Goal: Navigation & Orientation: Find specific page/section

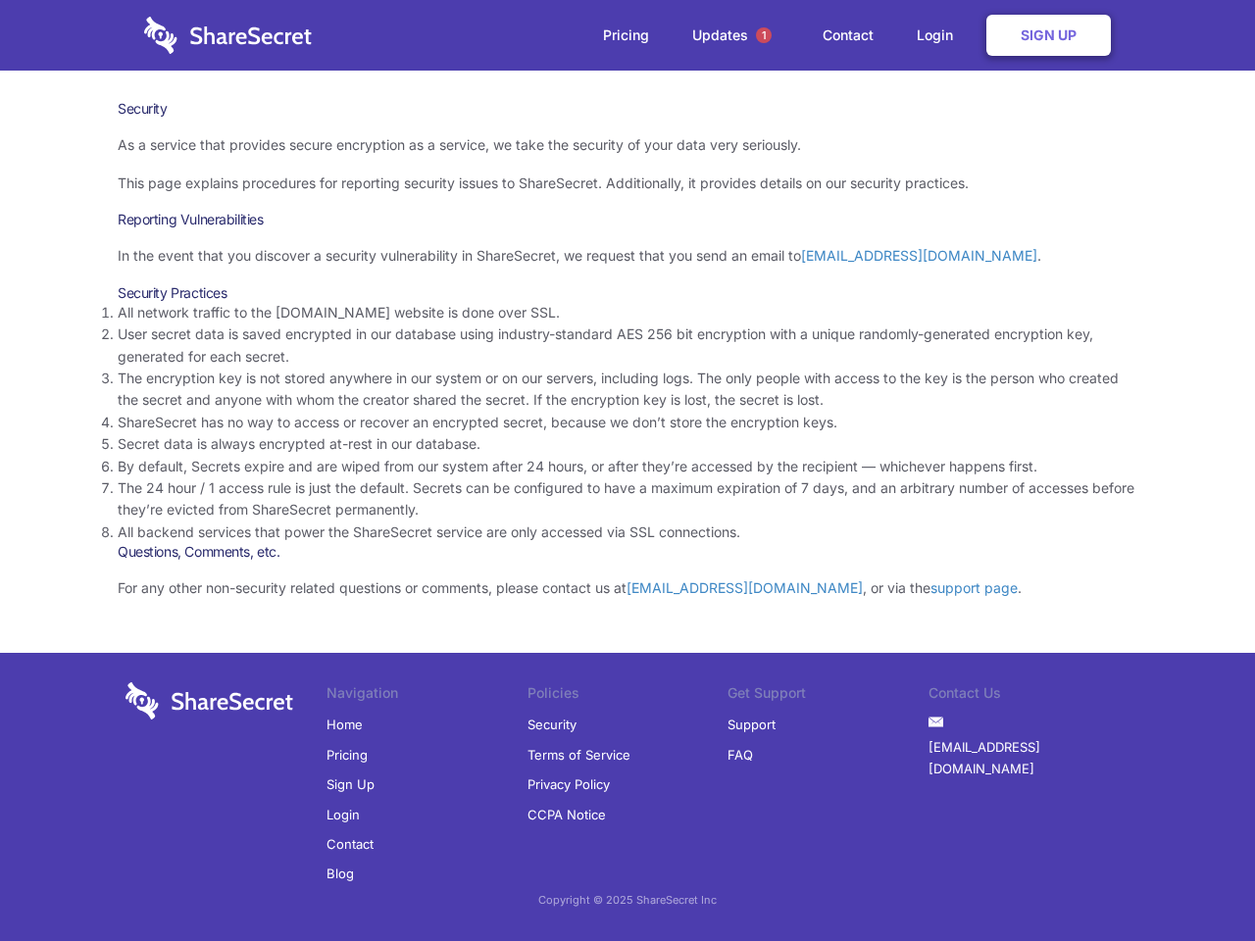
click at [627, 471] on li "By default, Secrets expire and are wiped from our system after 24 hours, or aft…" at bounding box center [628, 467] width 1020 height 22
click at [764, 35] on span "1" at bounding box center [764, 35] width 16 height 16
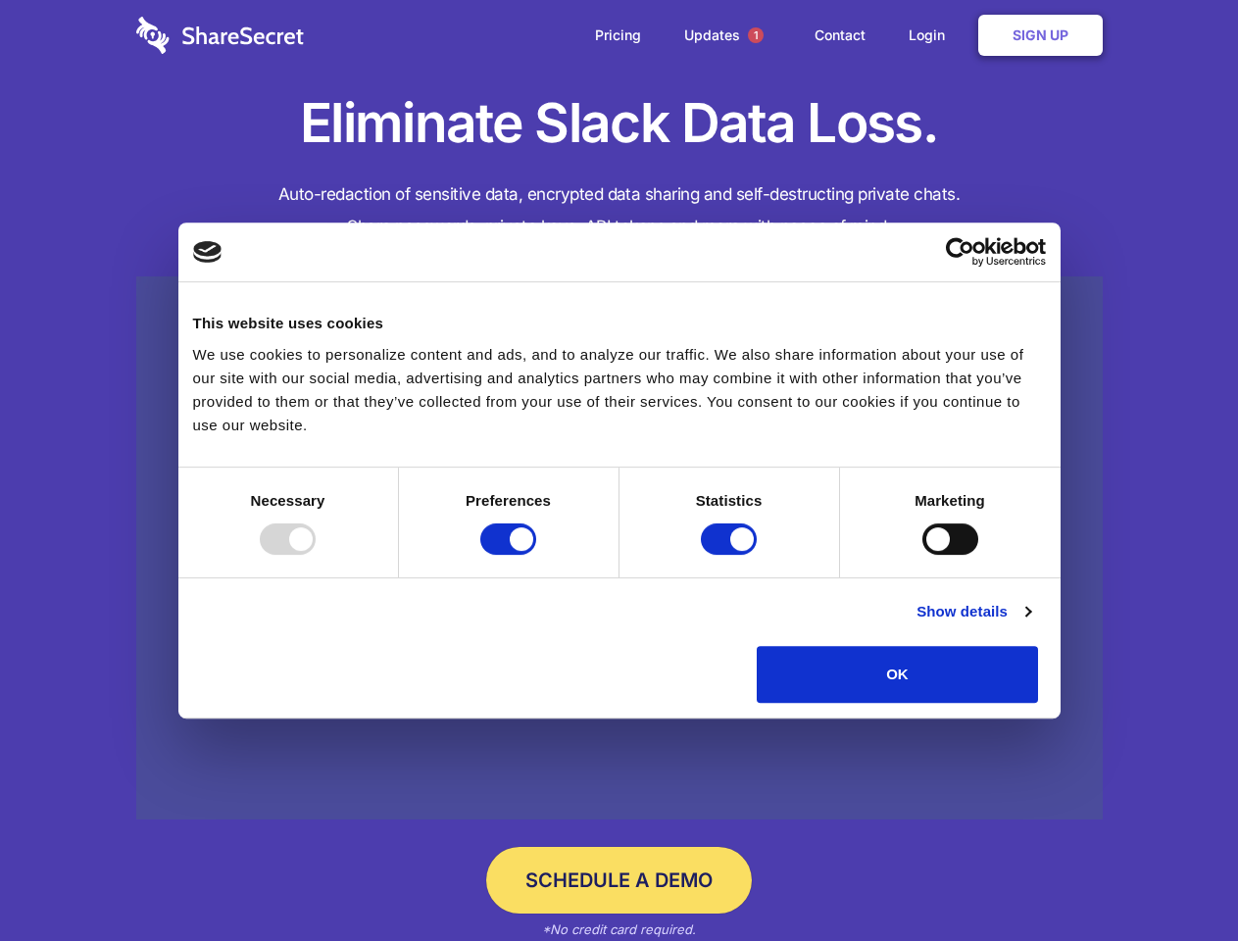
click at [316, 555] on div at bounding box center [288, 539] width 56 height 31
click at [536, 555] on input "Preferences" at bounding box center [508, 539] width 56 height 31
checkbox input "false"
click at [731, 555] on input "Statistics" at bounding box center [729, 539] width 56 height 31
checkbox input "false"
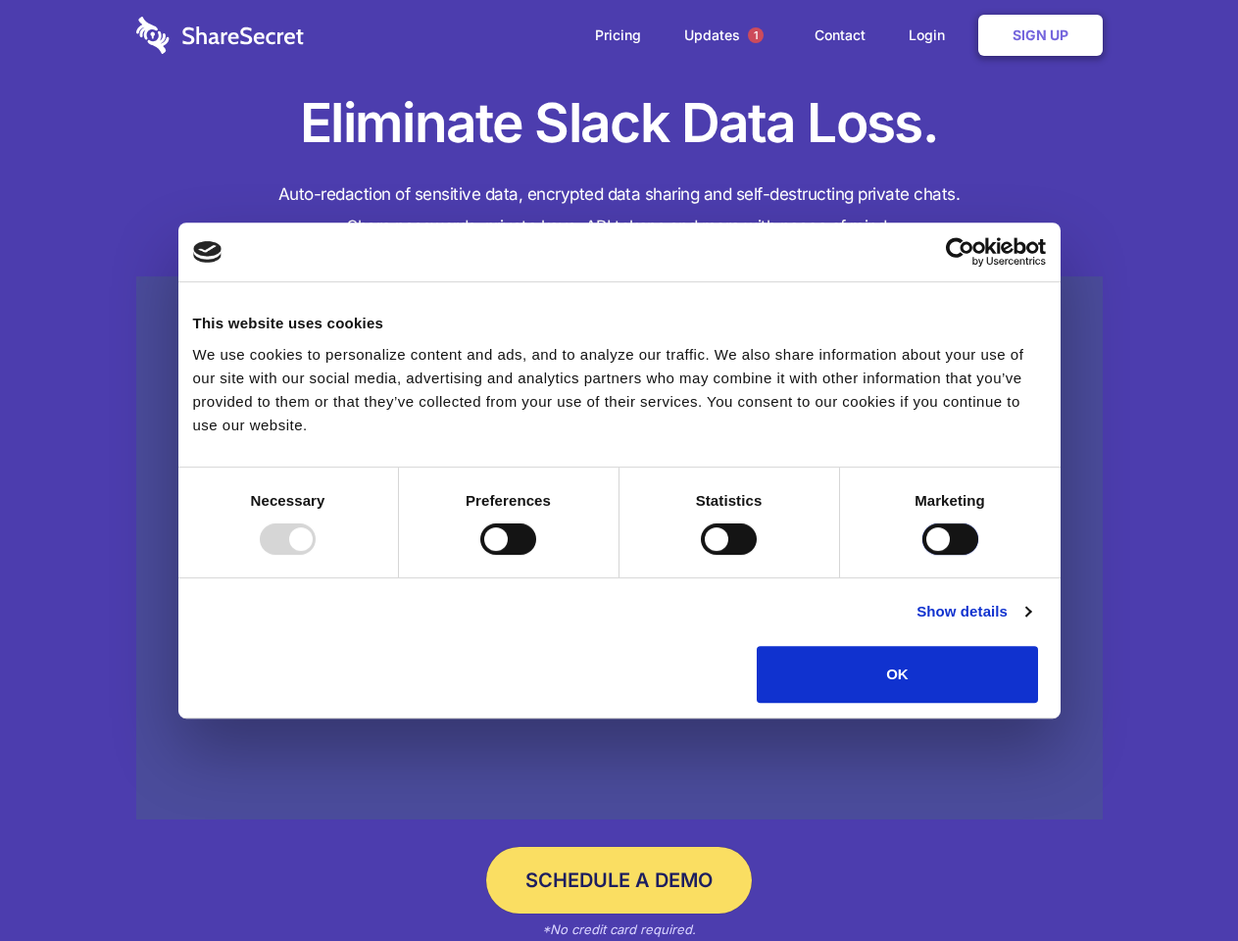
click at [923, 555] on input "Marketing" at bounding box center [951, 539] width 56 height 31
checkbox input "true"
click at [1030, 624] on link "Show details" at bounding box center [974, 612] width 114 height 24
click at [0, 0] on li "Necessary 7 Necessary cookies help make a website usable by enabling basic func…" at bounding box center [0, 0] width 0 height 0
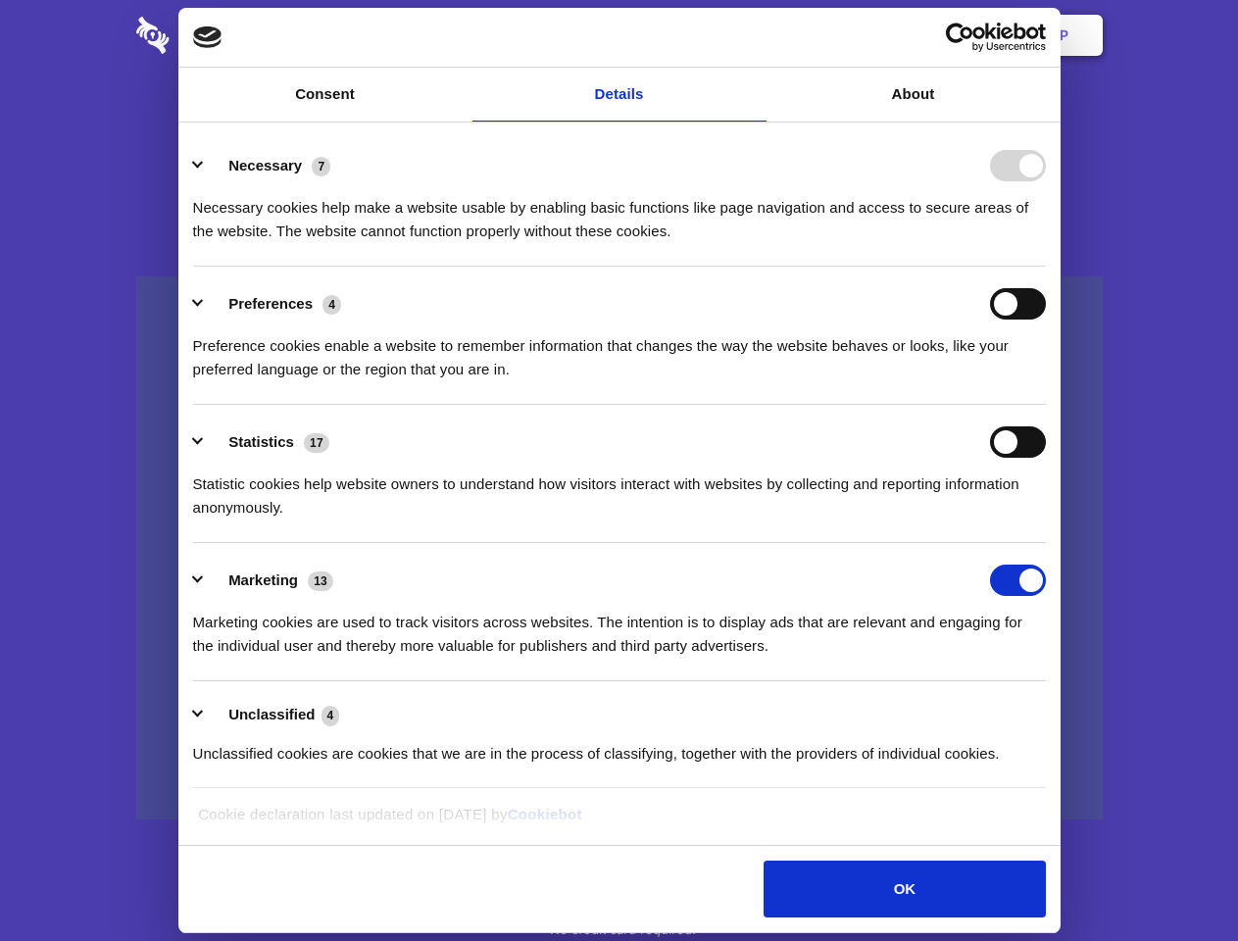
click at [755, 35] on span "1" at bounding box center [756, 35] width 16 height 16
